Goal: Navigation & Orientation: Find specific page/section

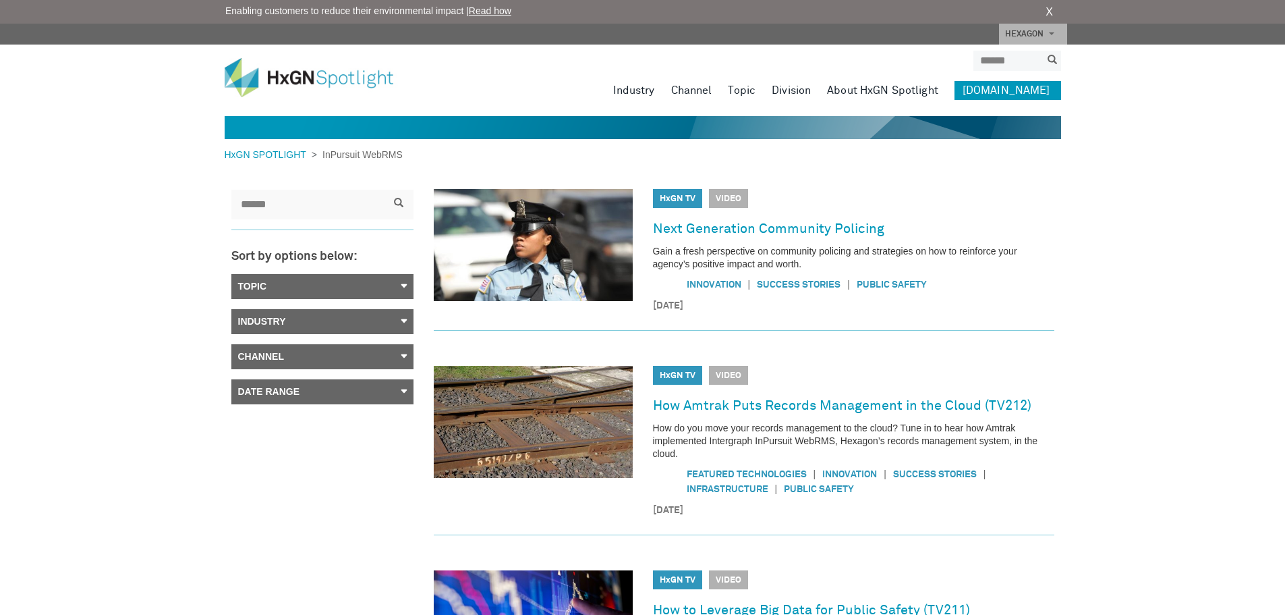
click at [995, 89] on link "[DOMAIN_NAME]" at bounding box center [1008, 90] width 107 height 19
click at [1053, 33] on span at bounding box center [1051, 33] width 5 height 3
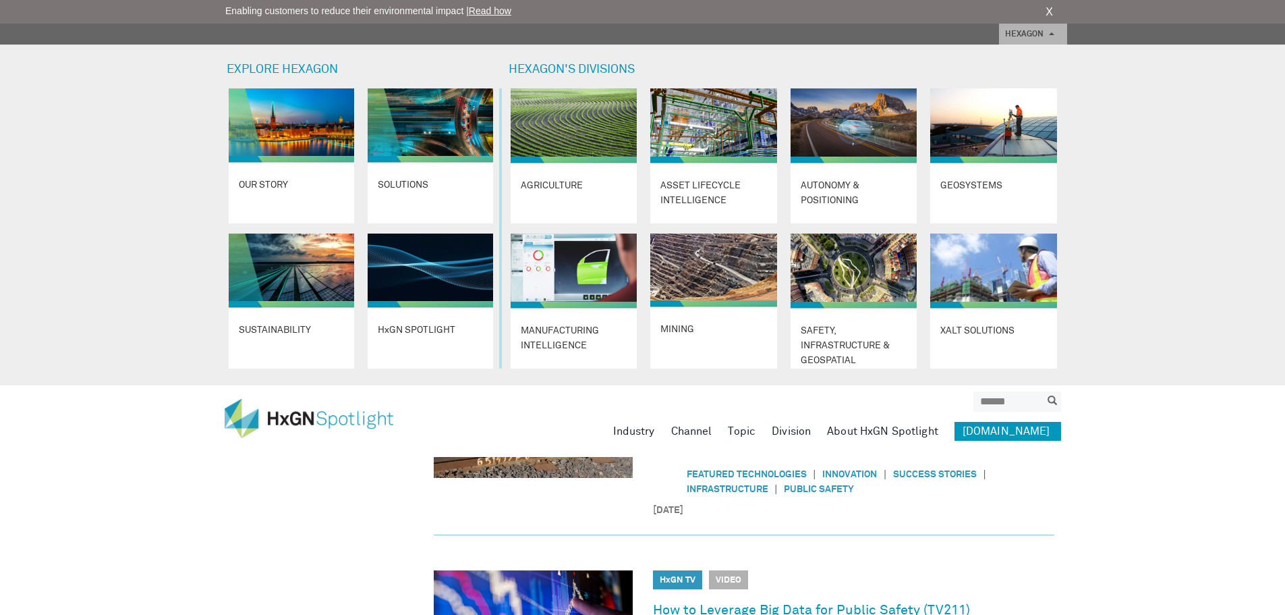
click at [1115, 248] on div "EXPLORE HEXAGON HEXAGON'S DIVISIONS OUR STORY SOLUTIONS Learn More SUSTAINABILI…" at bounding box center [642, 215] width 1285 height 341
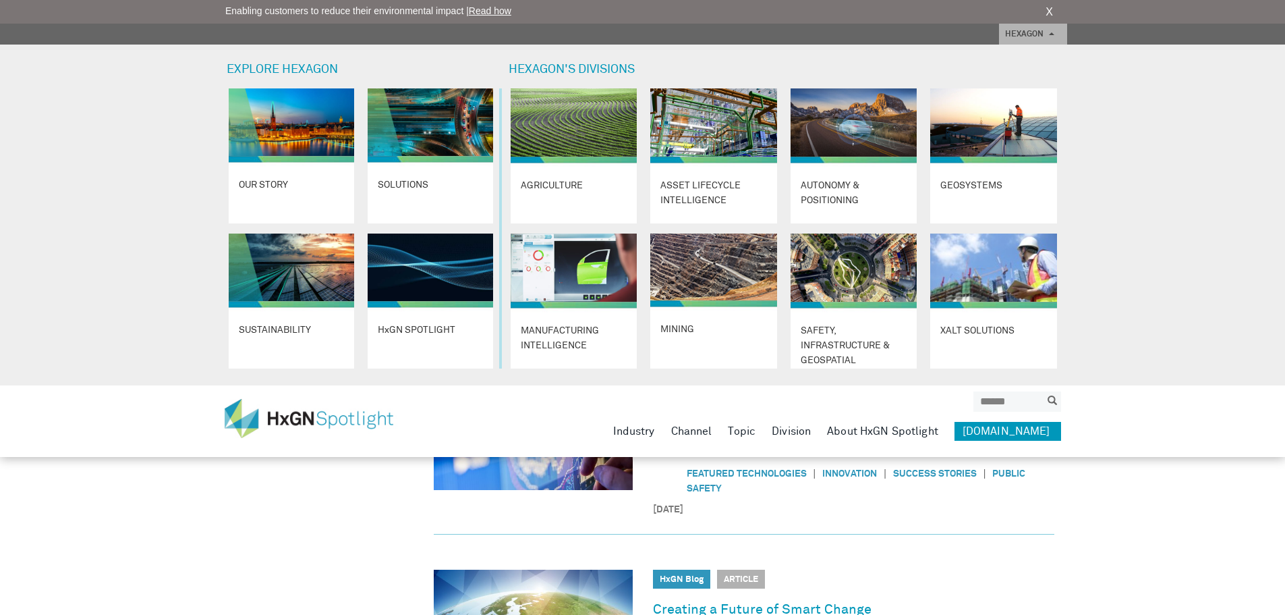
scroll to position [270, 0]
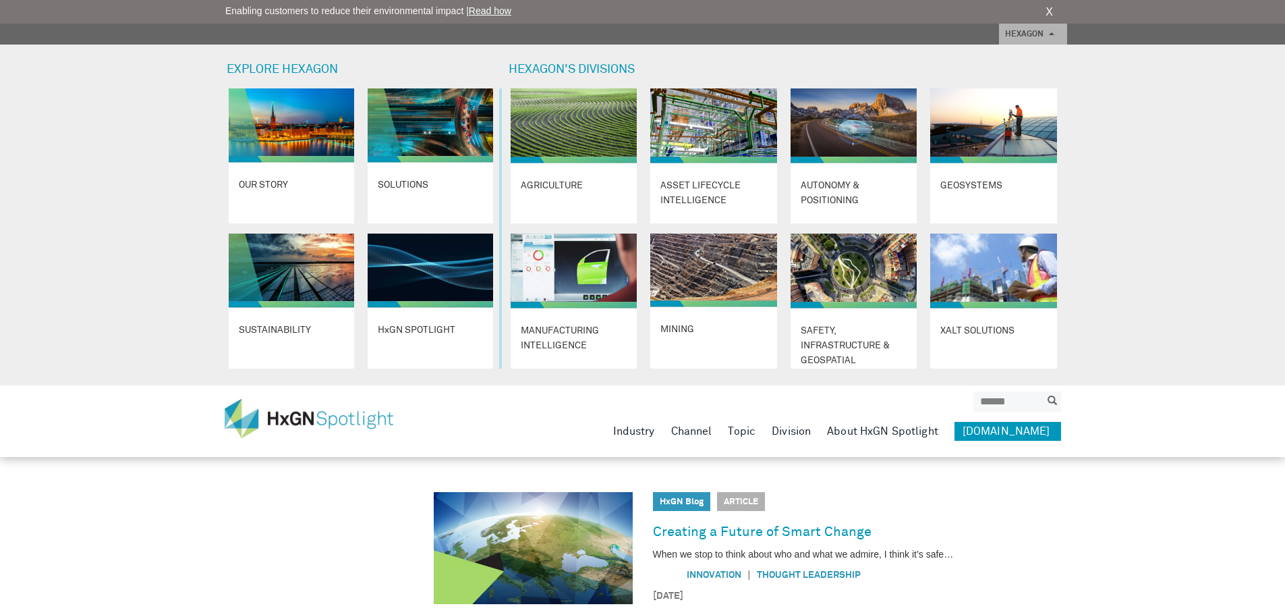
click at [1051, 32] on span at bounding box center [1051, 33] width 5 height 3
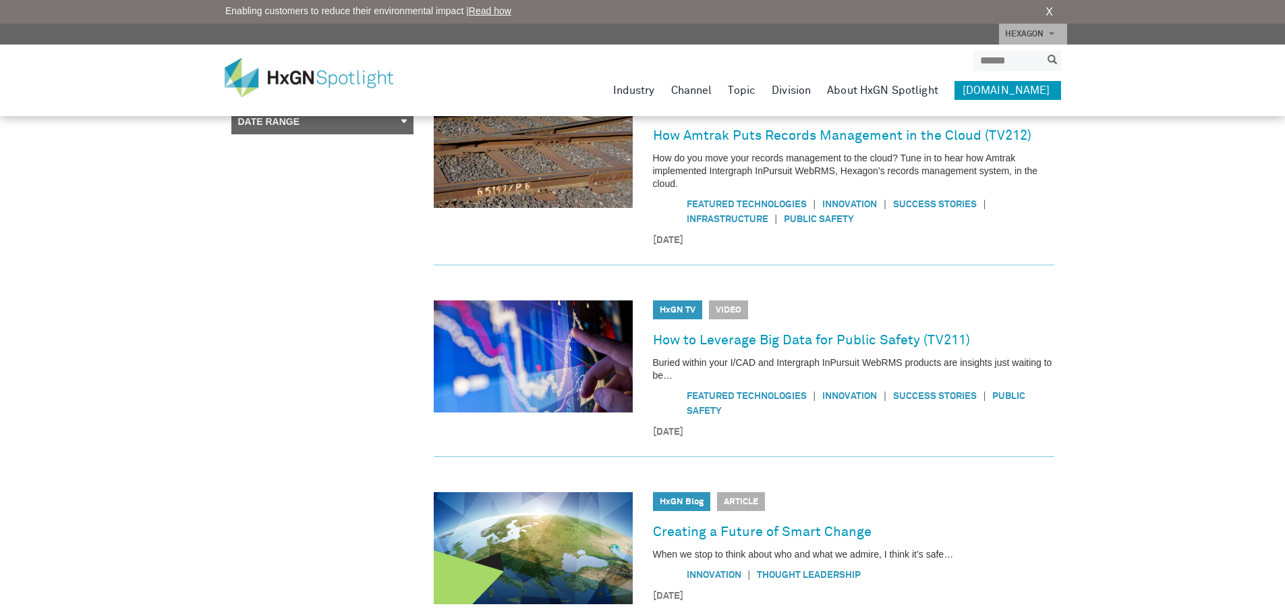
drag, startPoint x: 1049, startPoint y: 14, endPoint x: 970, endPoint y: 34, distance: 82.0
click at [1049, 14] on link "X" at bounding box center [1049, 12] width 7 height 16
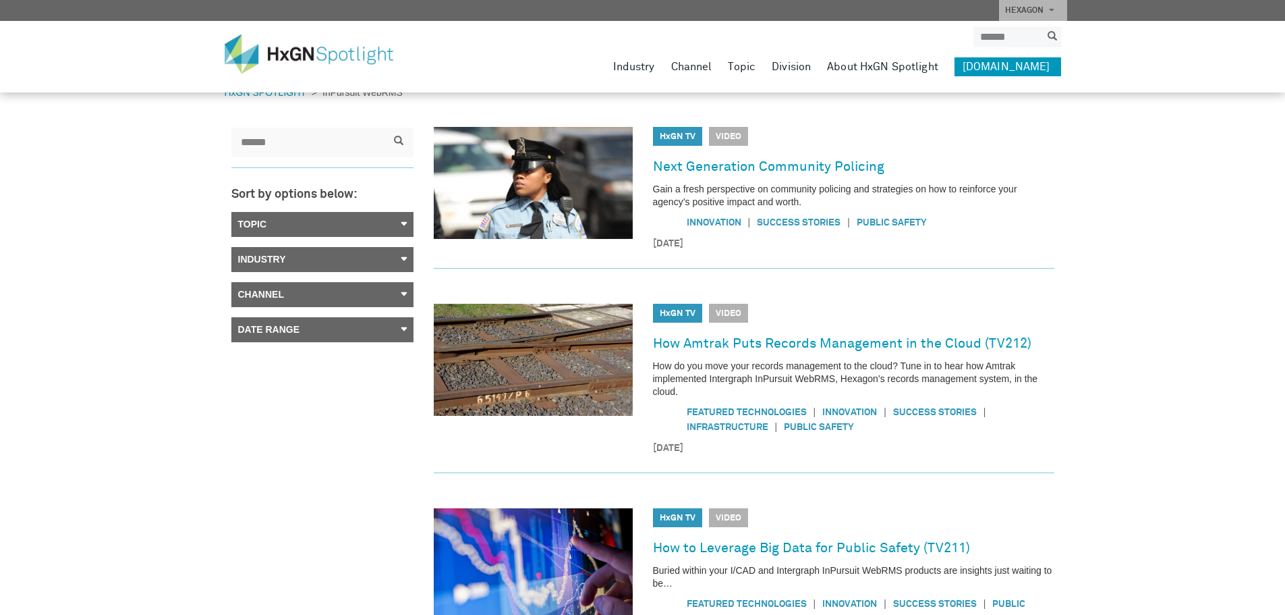
scroll to position [0, 0]
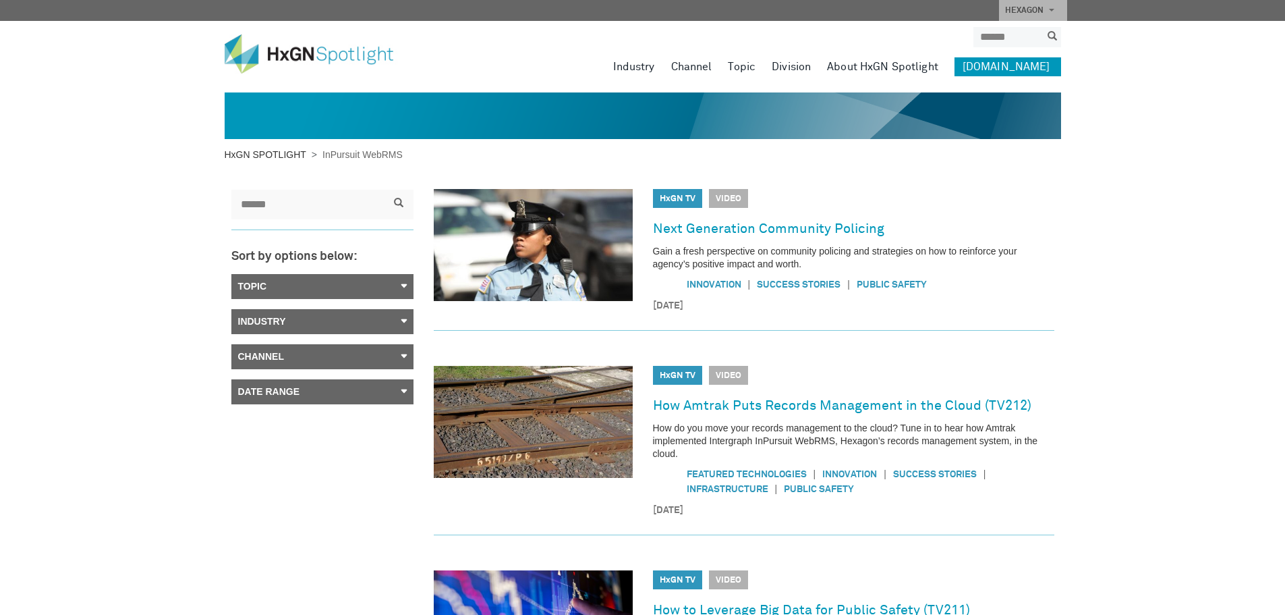
click at [267, 151] on link "HxGN SPOTLIGHT" at bounding box center [268, 154] width 87 height 11
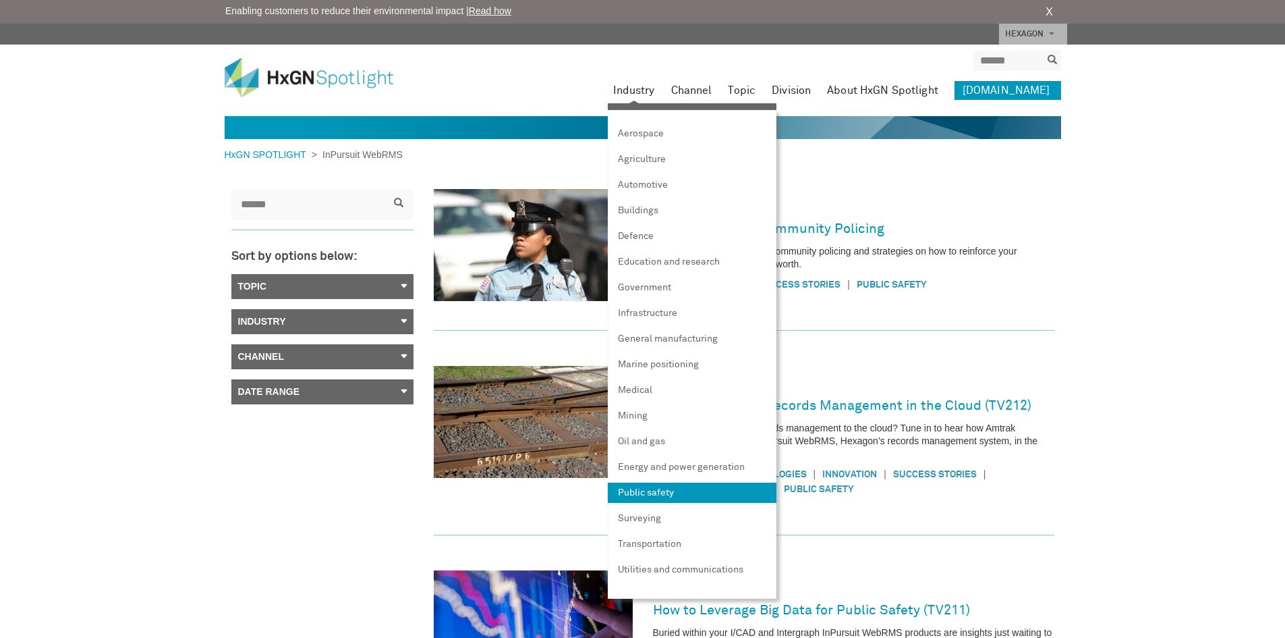
click at [673, 494] on link "Public safety" at bounding box center [692, 492] width 169 height 20
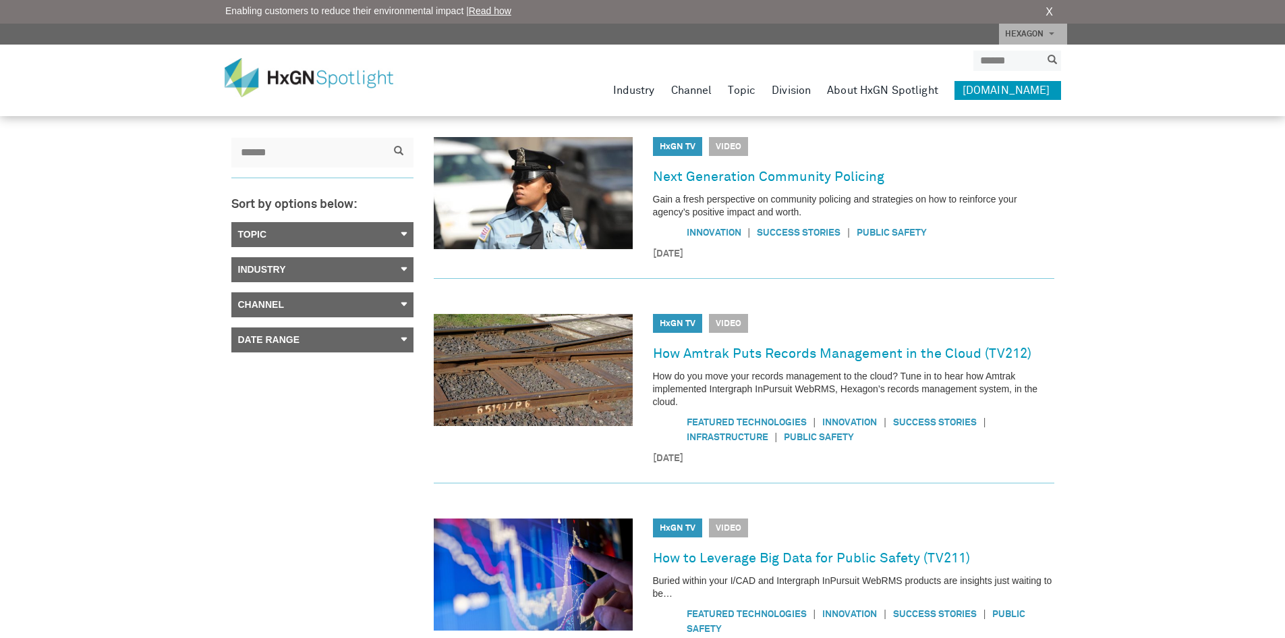
scroll to position [135, 0]
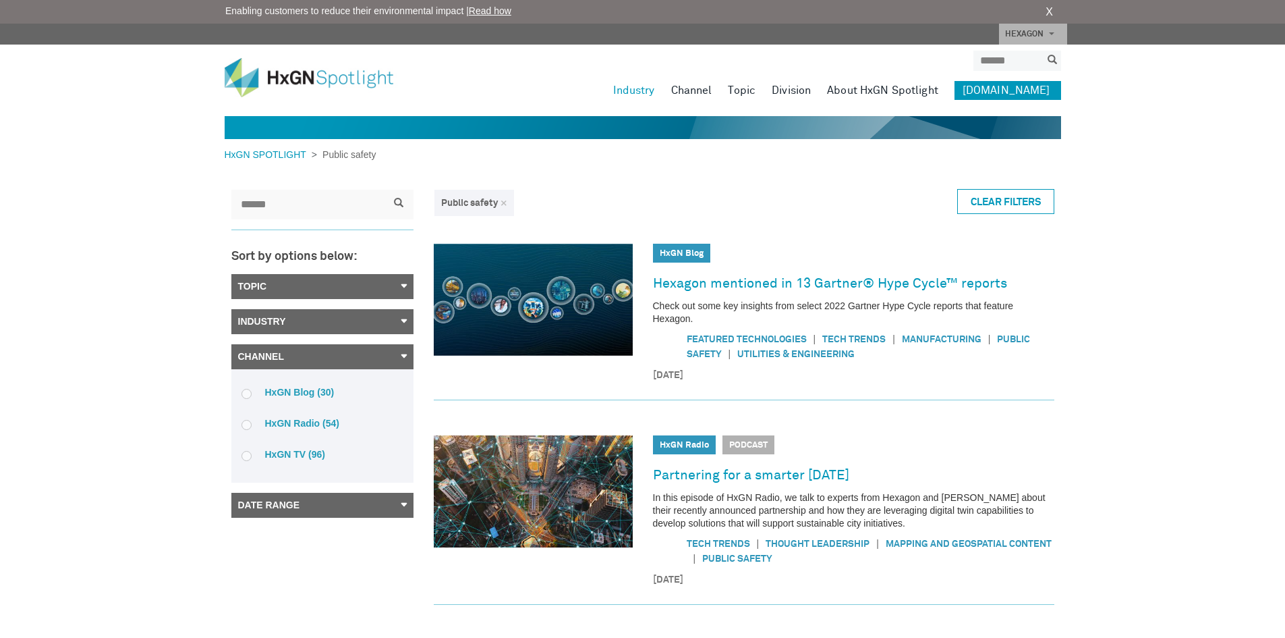
click at [997, 88] on link "[DOMAIN_NAME]" at bounding box center [1008, 90] width 107 height 19
